Goal: Transaction & Acquisition: Purchase product/service

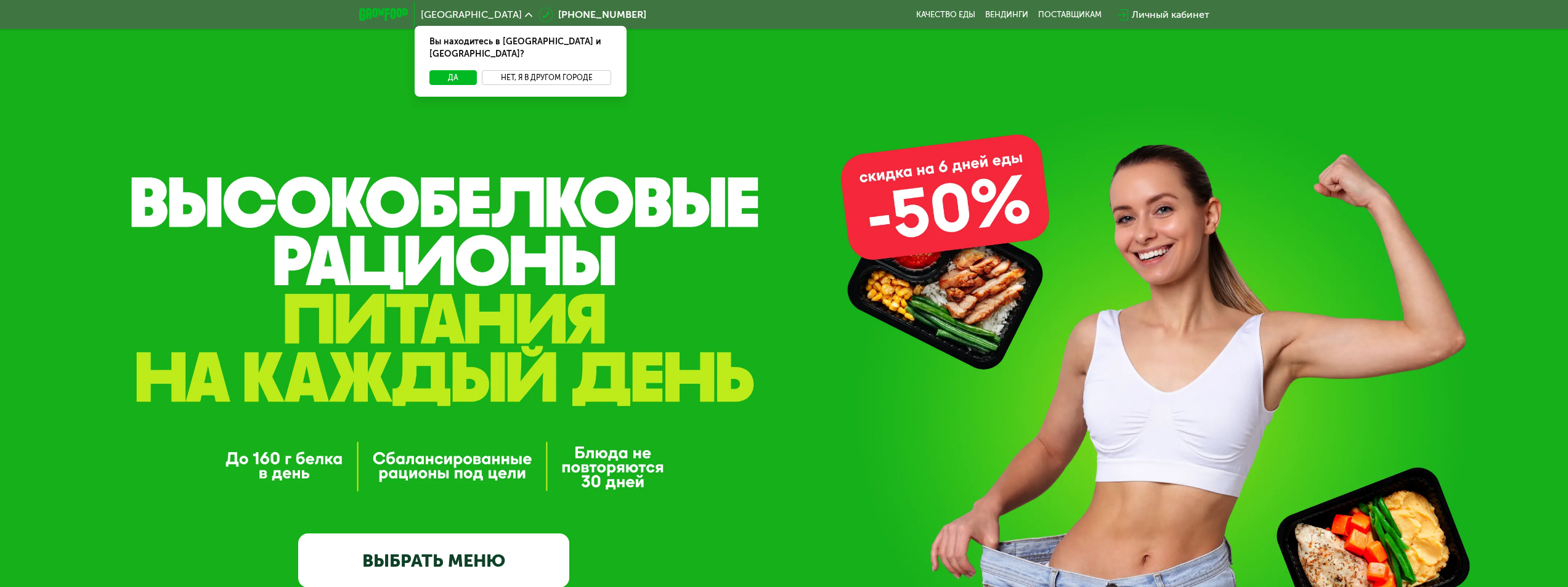
click at [523, 70] on button "Нет, я в другом городе" at bounding box center [547, 77] width 130 height 15
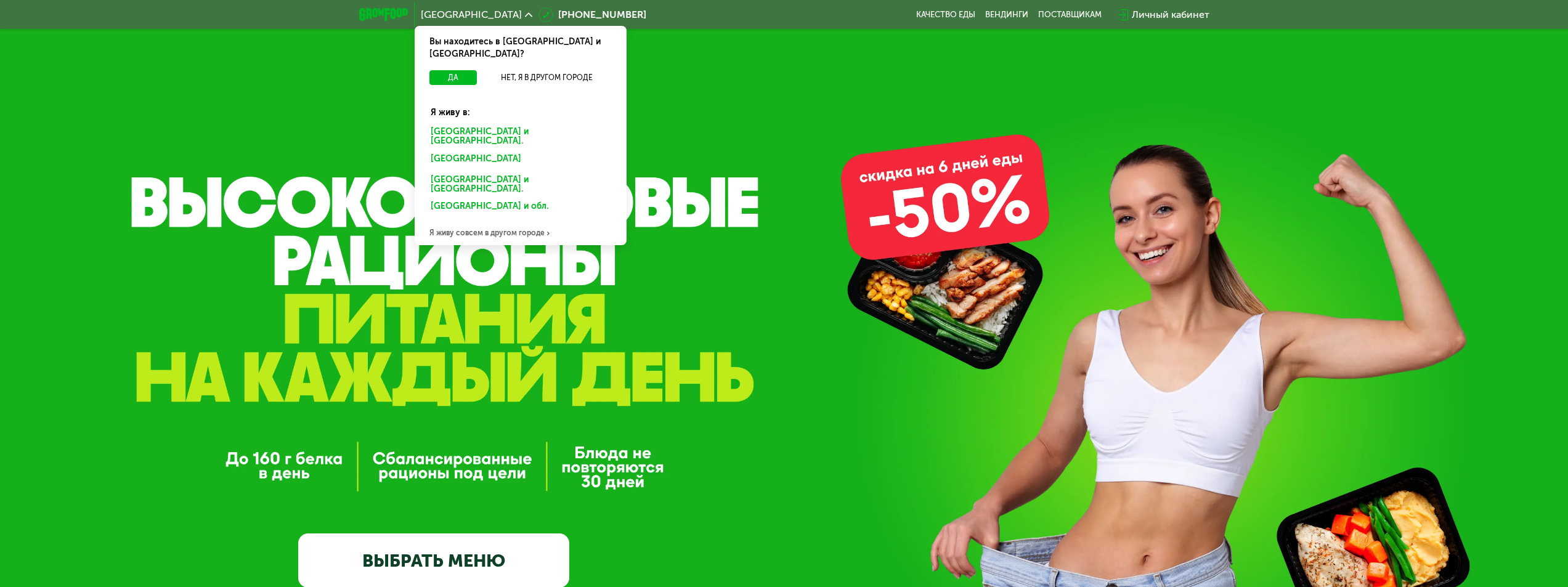
click at [488, 220] on div "Я живу совсем в другом городе" at bounding box center [521, 233] width 212 height 24
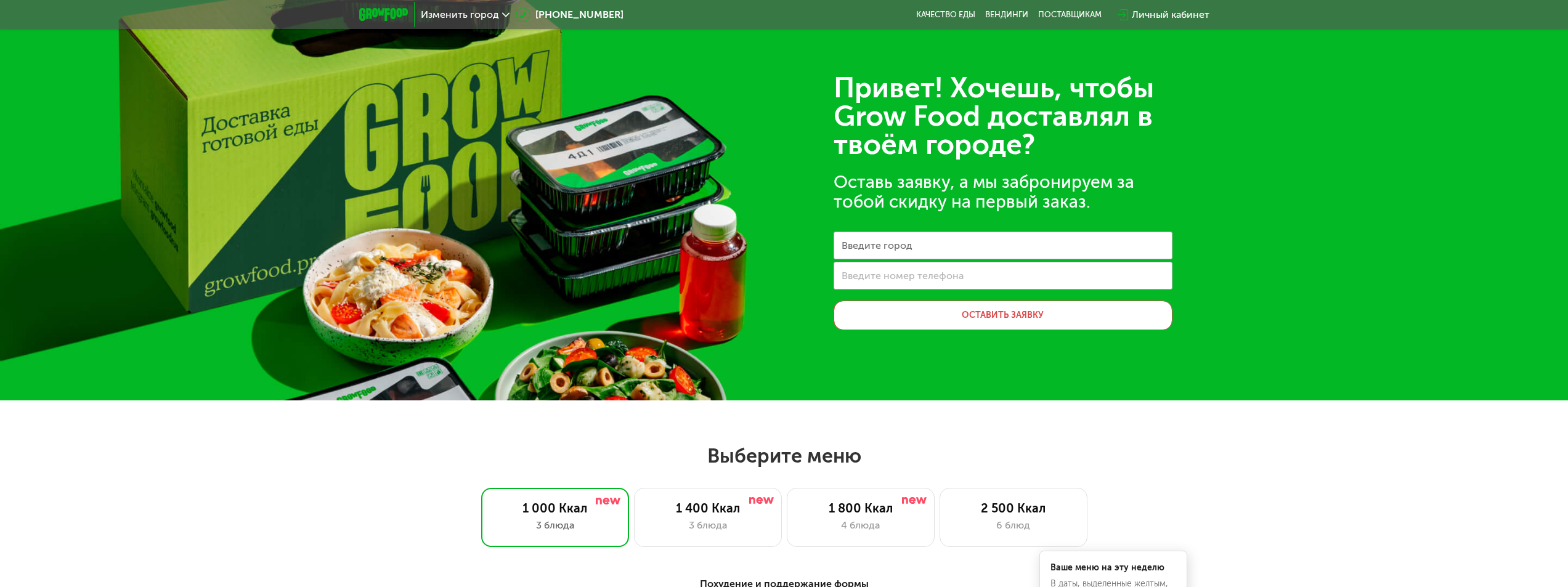
click at [1138, 210] on div "Оставь заявку, а мы забронируем за тобой скидку на первый заказ." at bounding box center [1003, 192] width 339 height 40
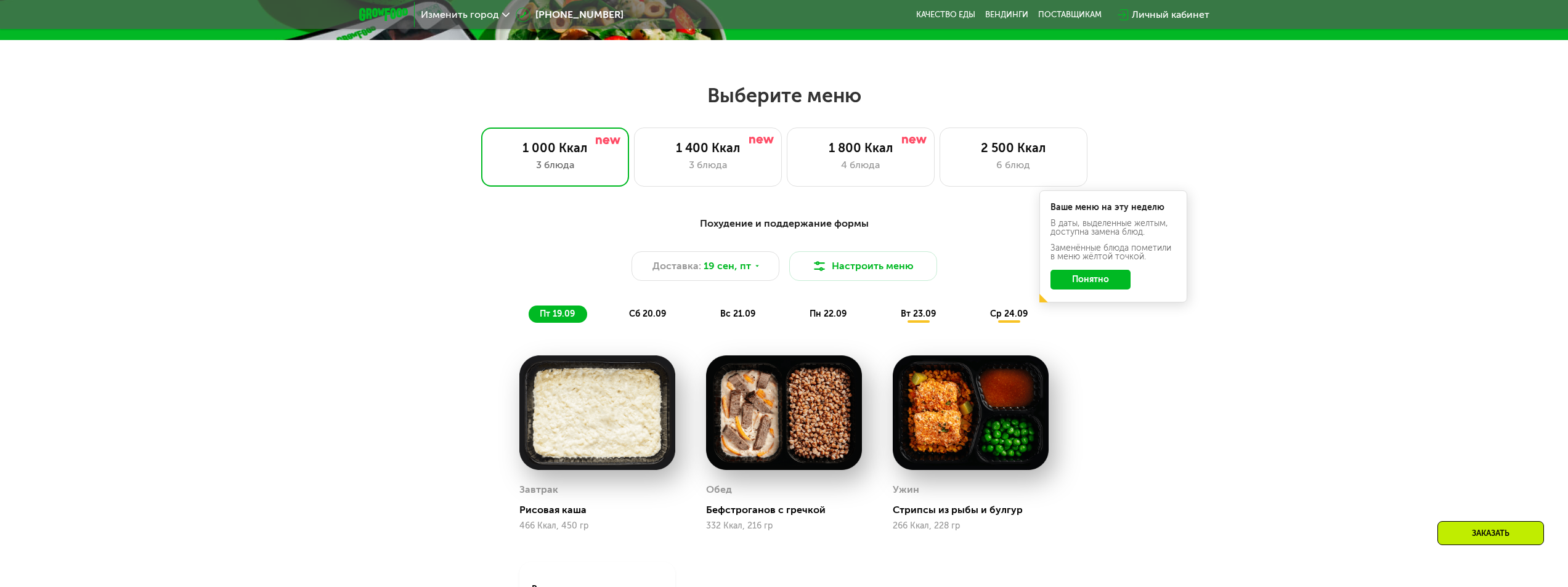
scroll to position [370, 0]
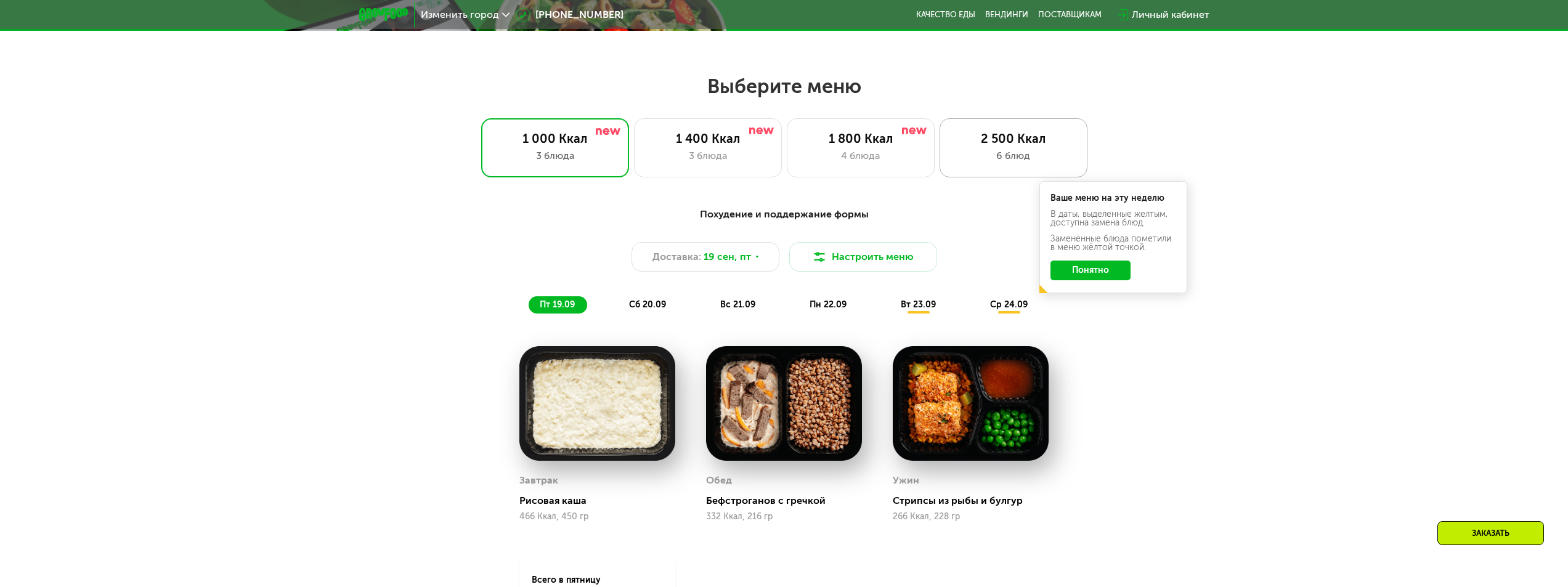
click at [1040, 148] on div "2 500 Ккал 6 блюд" at bounding box center [1013, 148] width 148 height 59
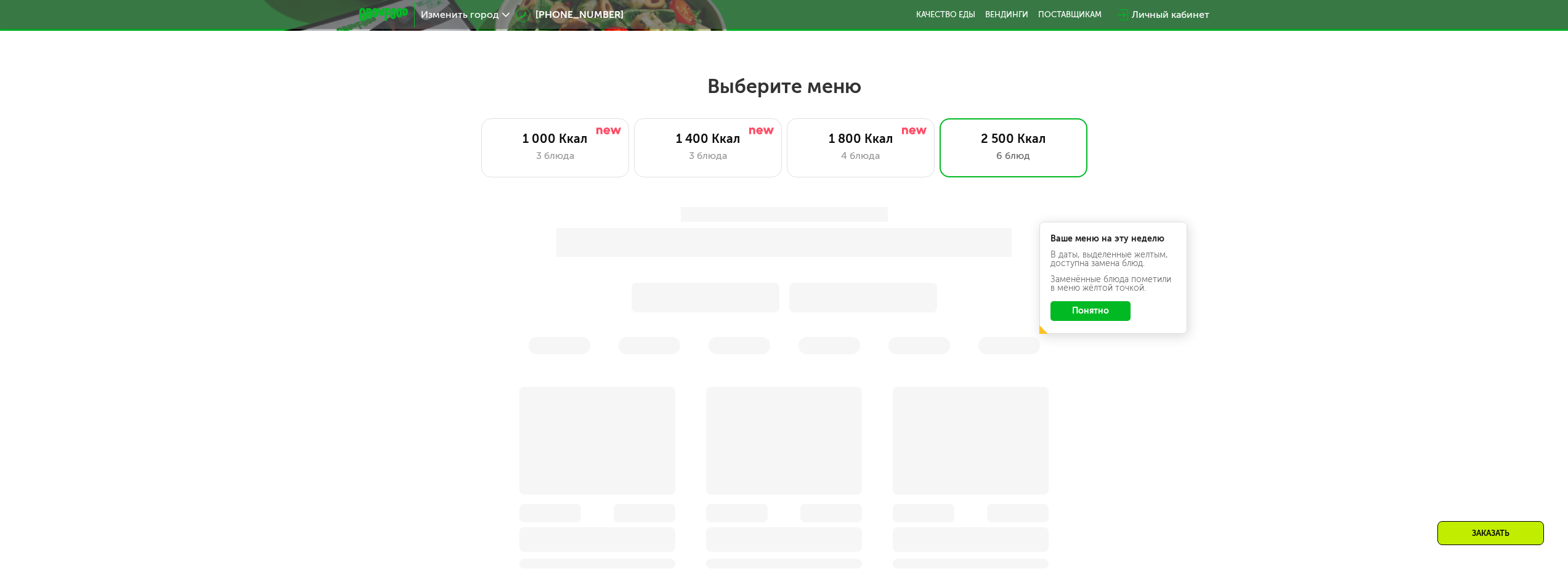
click at [1247, 247] on div "Ваше меню на эту неделю В даты, выделенные желтым, доступна замена блюд. Заменё…" at bounding box center [784, 598] width 1568 height 817
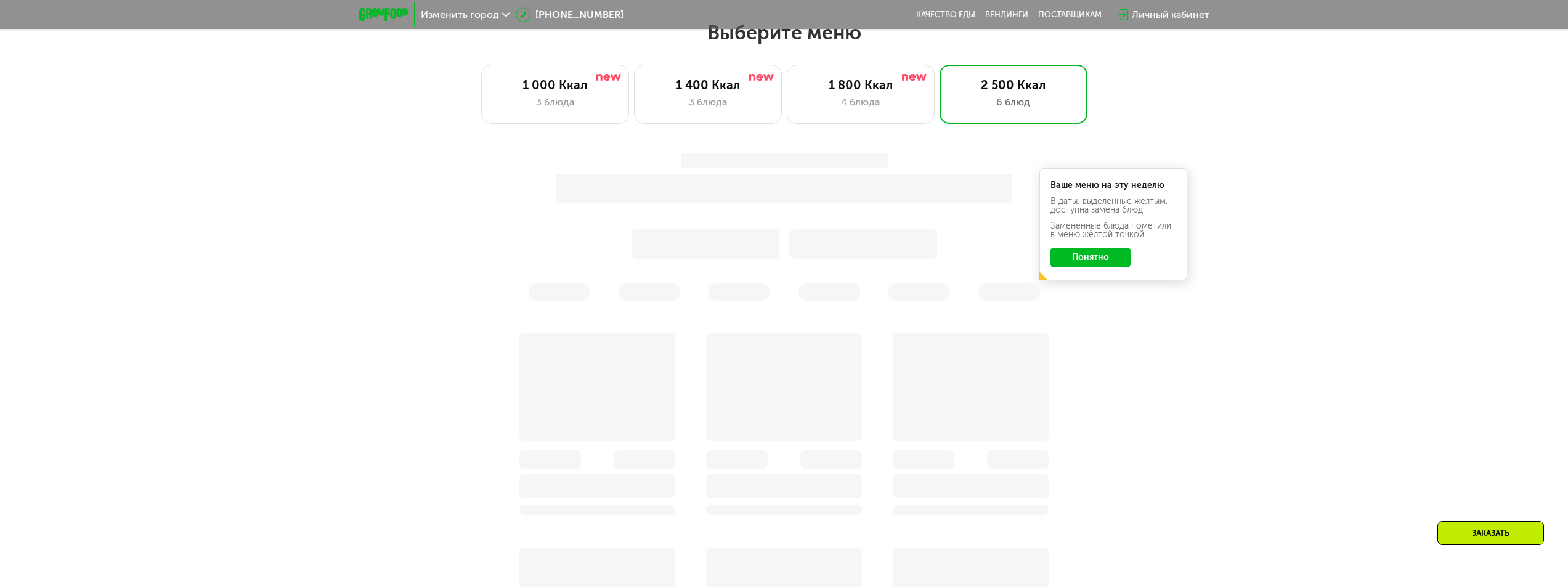
scroll to position [431, 0]
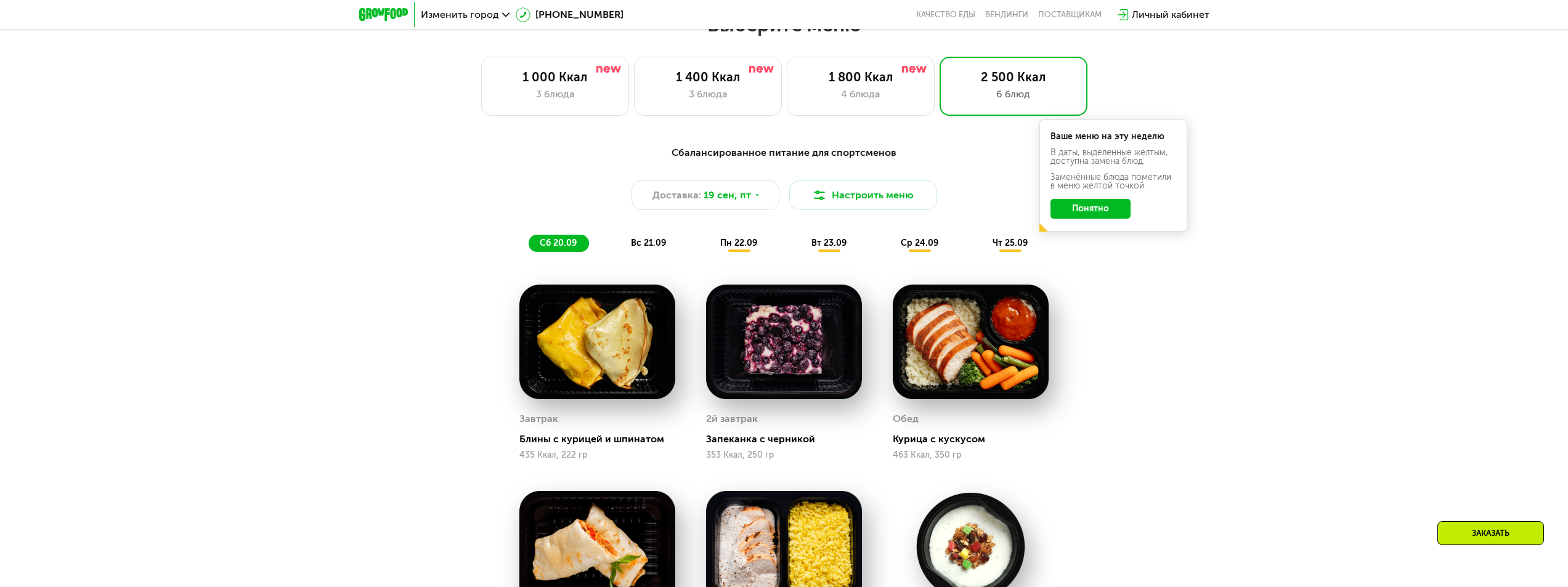
click at [1109, 217] on button "Понятно" at bounding box center [1090, 209] width 80 height 20
click at [1109, 217] on div "Сбалансированное питание для спортсменов Доставка: [DATE] Настроить меню сб 20.…" at bounding box center [784, 198] width 730 height 106
click at [655, 235] on div "вс 21.09" at bounding box center [649, 243] width 58 height 18
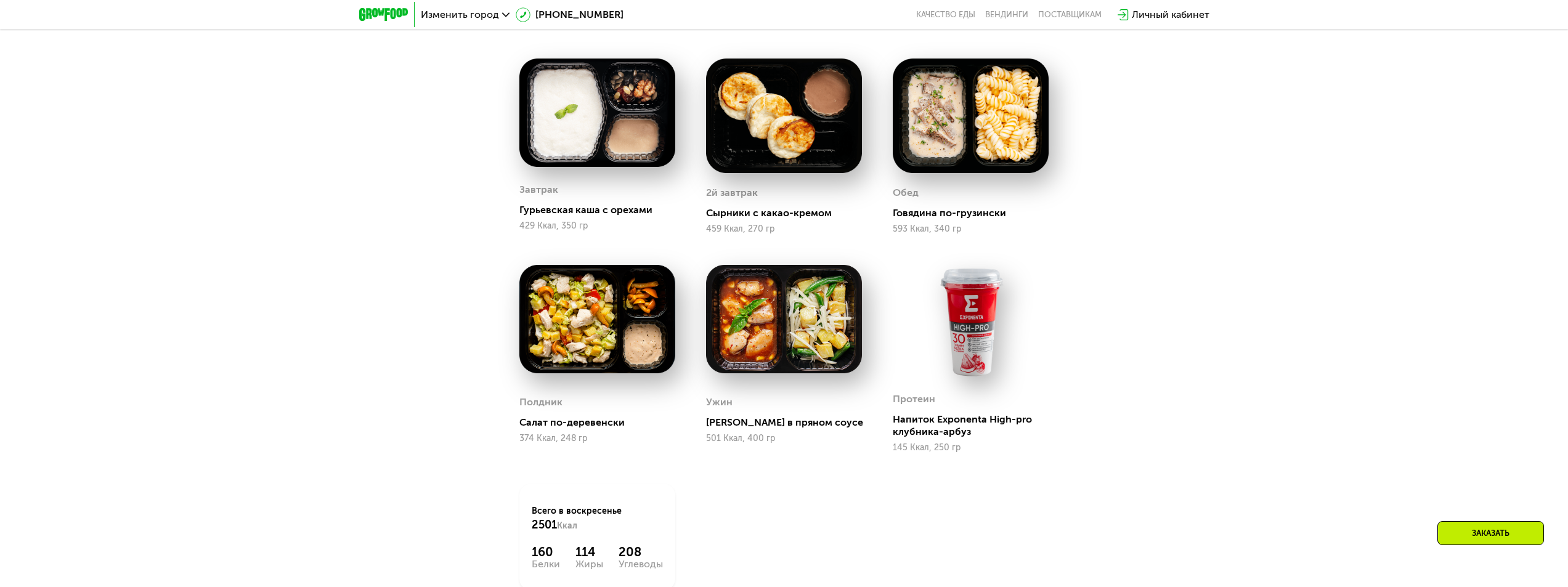
scroll to position [616, 0]
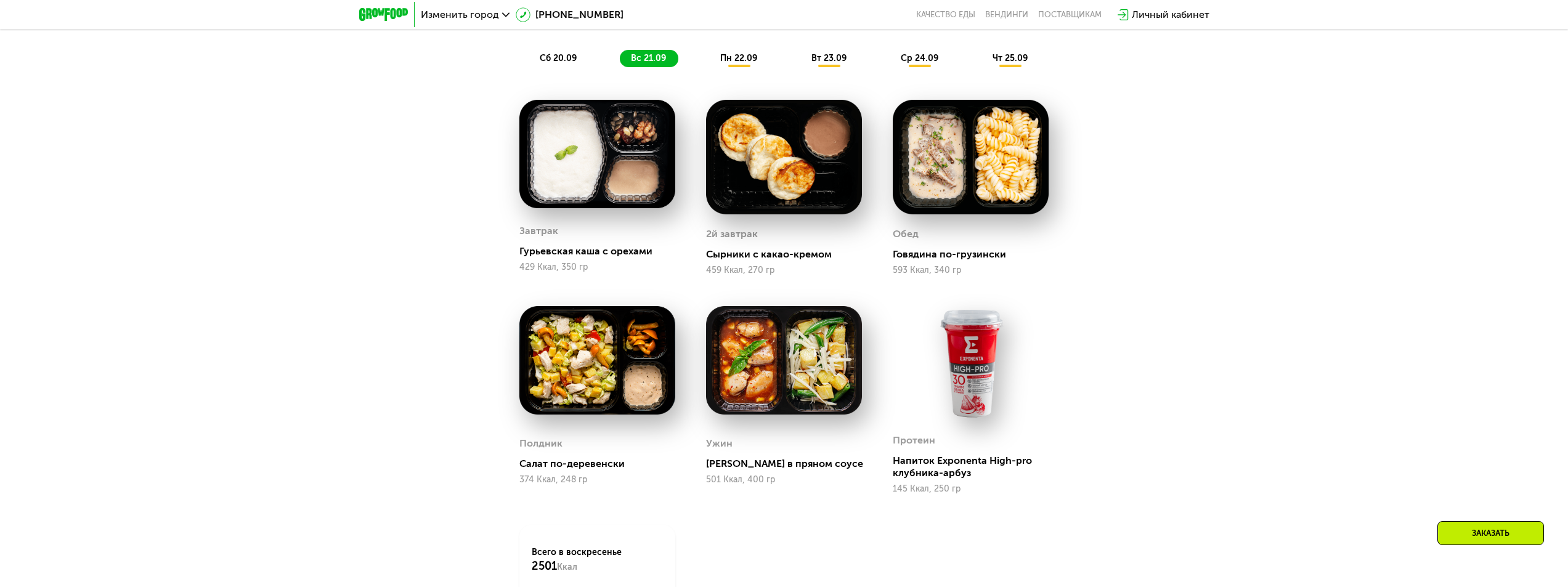
click at [732, 54] on span "пн 22.09" at bounding box center [739, 58] width 37 height 11
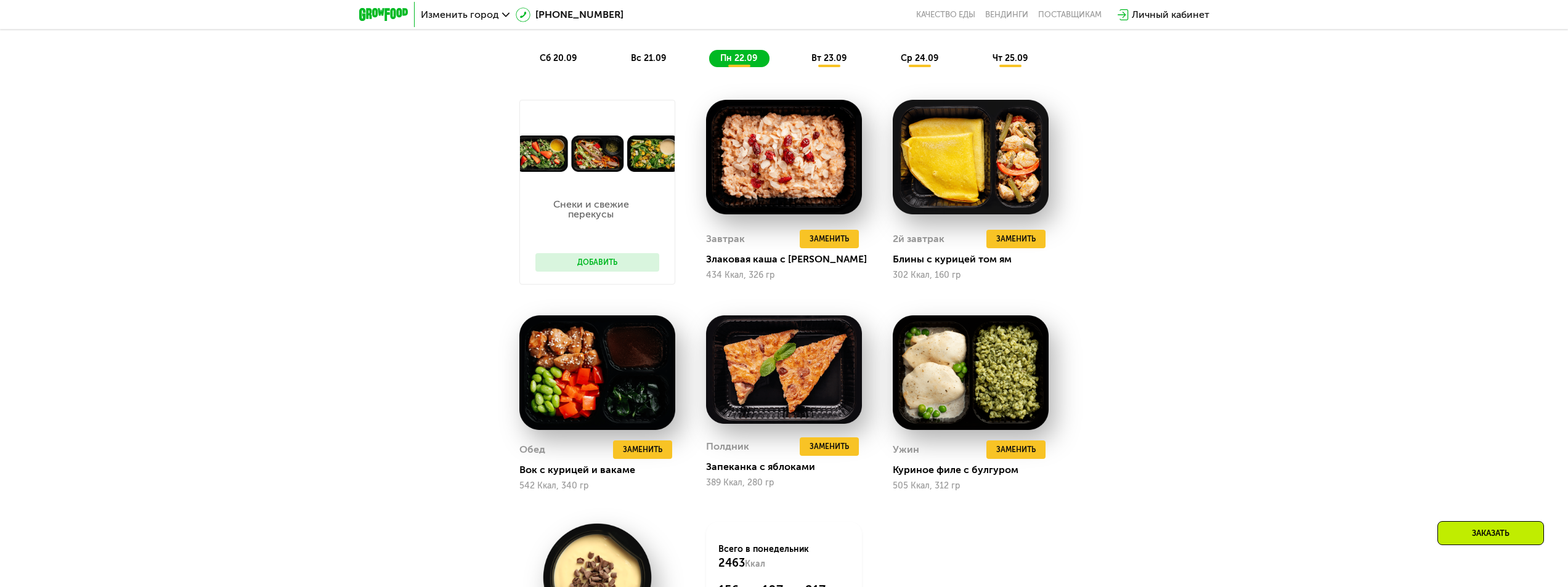
click at [1170, 194] on div "Сбалансированное питание для спортсменов Доставка: [DATE] Настроить меню сб 20.…" at bounding box center [784, 360] width 1568 height 833
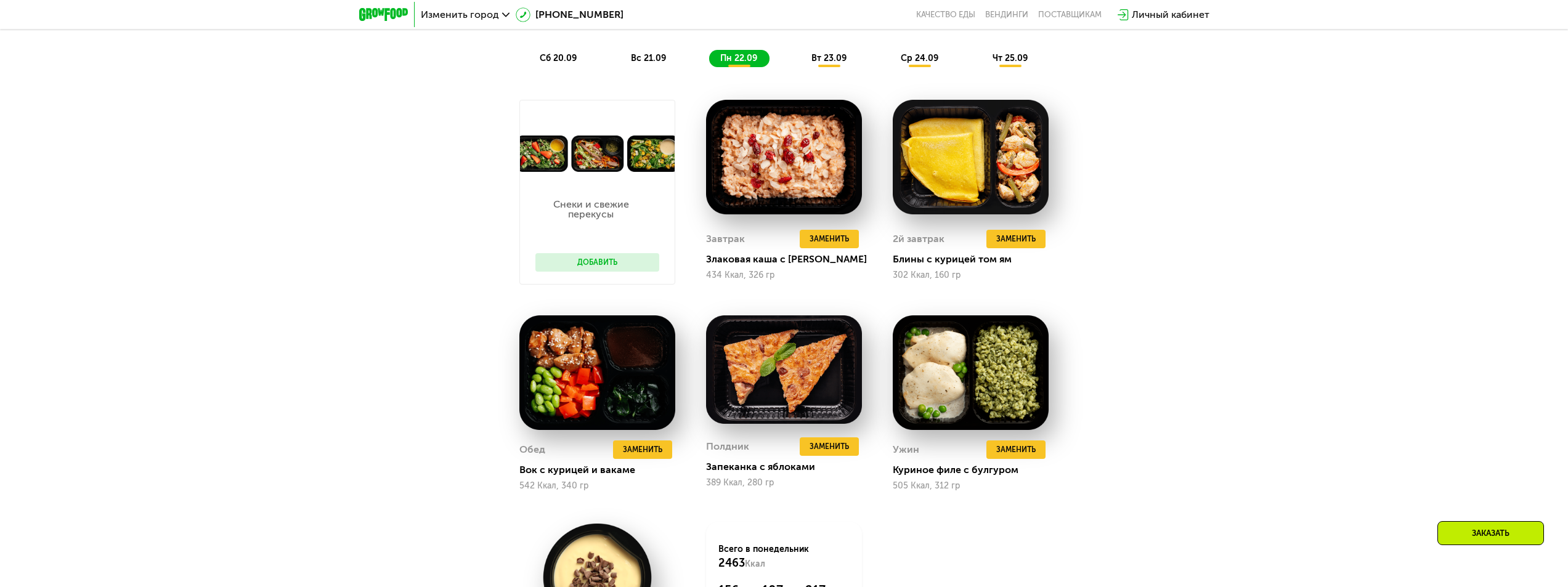
click at [1170, 194] on div "Сбалансированное питание для спортсменов Доставка: [DATE] Настроить меню сб 20.…" at bounding box center [784, 360] width 1568 height 833
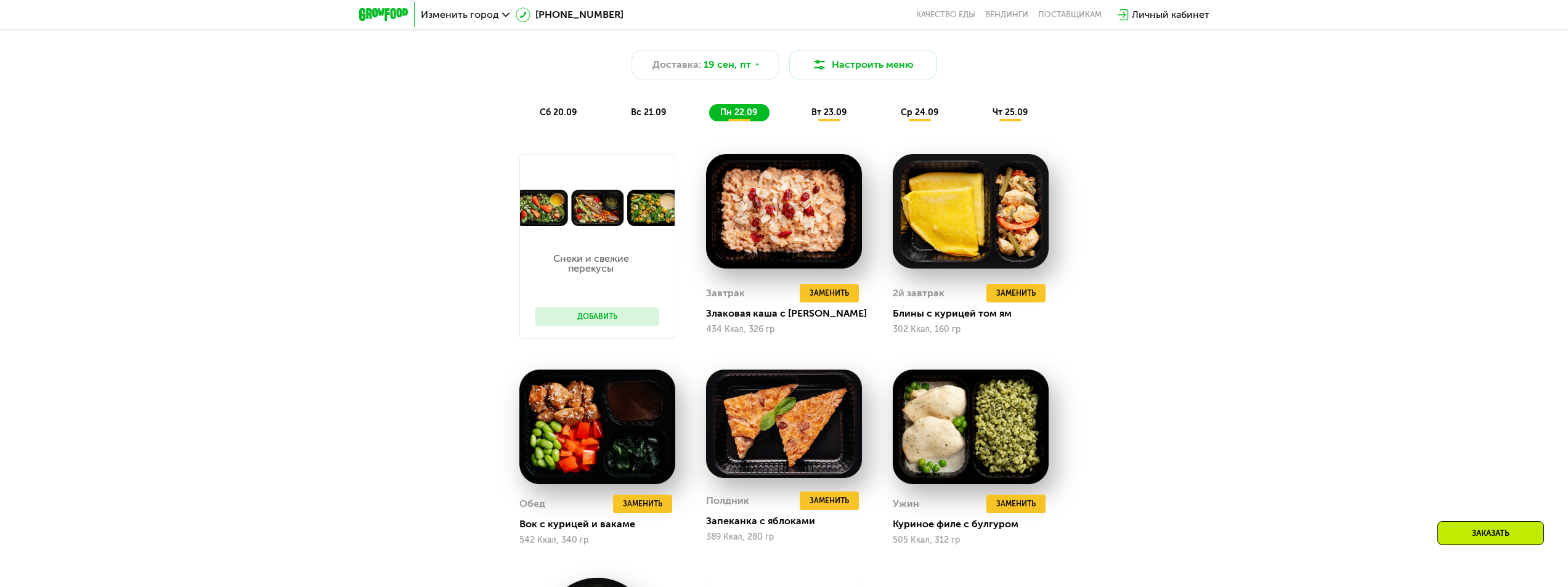
scroll to position [554, 0]
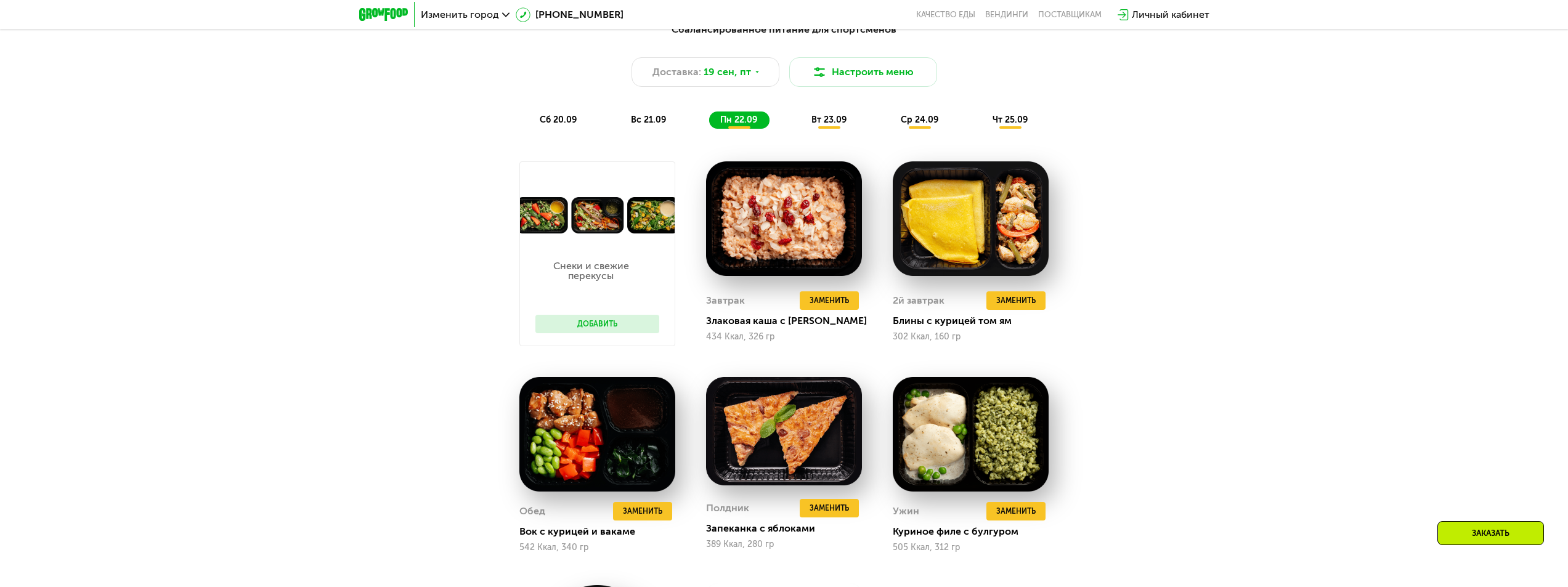
click at [861, 127] on div "сб 20.09 вс 21.09 пн 22.09 вт 23.09 ср 24.09 чт 25.09" at bounding box center [785, 120] width 511 height 18
click at [842, 122] on span "вт 23.09" at bounding box center [829, 120] width 35 height 11
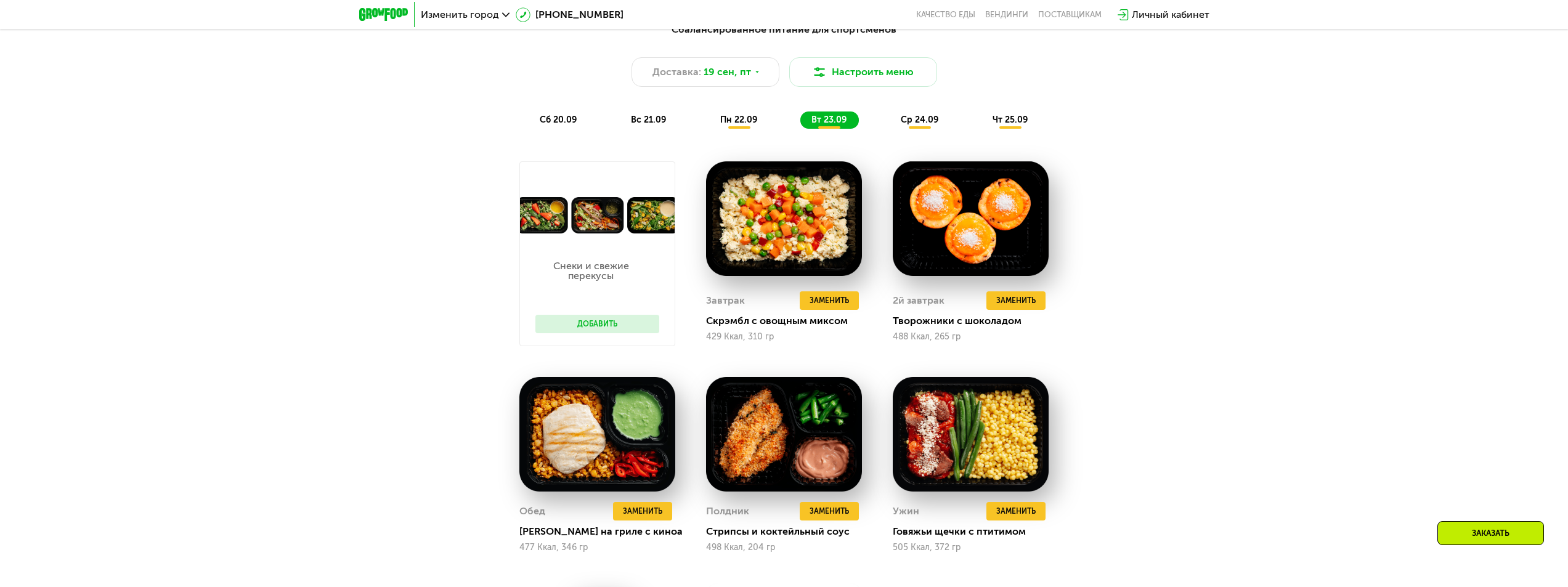
click at [1168, 210] on div "Сбалансированное питание для спортсменов Доставка: [DATE] Настроить меню сб 20.…" at bounding box center [784, 429] width 1568 height 848
